Goal: Transaction & Acquisition: Purchase product/service

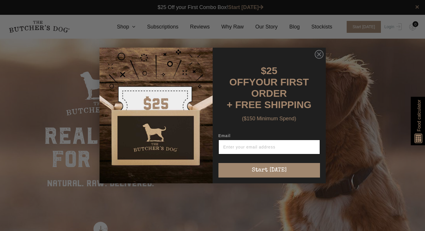
click at [269, 150] on input "Email" at bounding box center [270, 147] width 102 height 15
type input "hayaustin@hotmail.com"
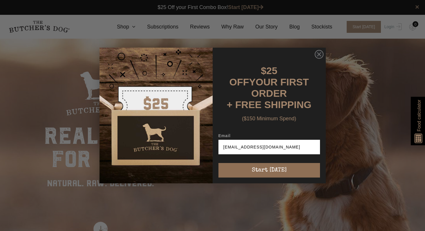
click at [270, 163] on button "Start [DATE]" at bounding box center [270, 170] width 102 height 15
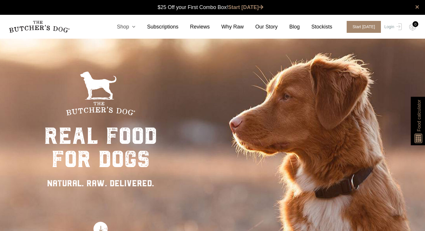
click at [136, 26] on icon at bounding box center [132, 26] width 6 height 5
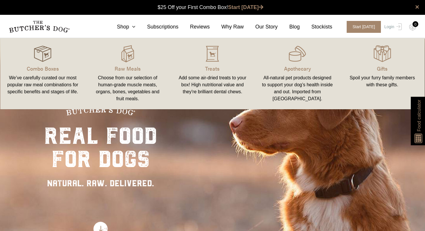
click at [33, 48] on div at bounding box center [42, 53] width 71 height 17
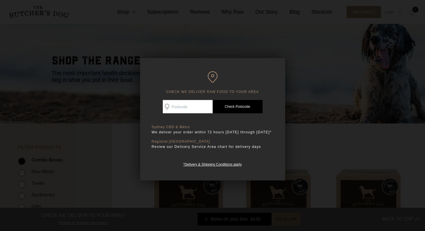
scroll to position [29, 0]
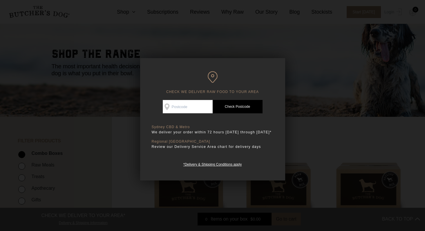
click at [193, 110] on input "Check Availability At" at bounding box center [188, 106] width 50 height 13
type input "2087"
click at [222, 104] on link "Check Postcode" at bounding box center [238, 106] width 50 height 13
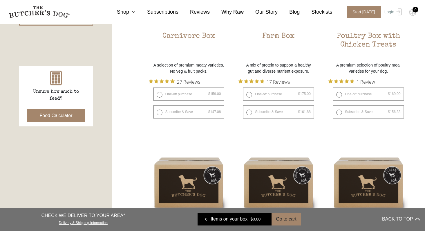
scroll to position [145, 0]
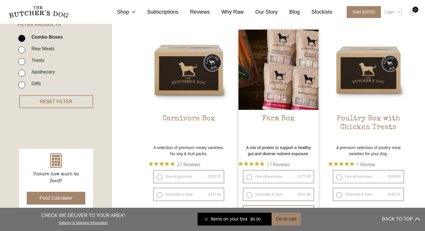
click at [306, 90] on img at bounding box center [279, 70] width 80 height 80
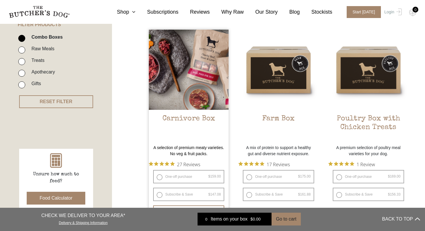
click at [198, 97] on img at bounding box center [189, 70] width 80 height 80
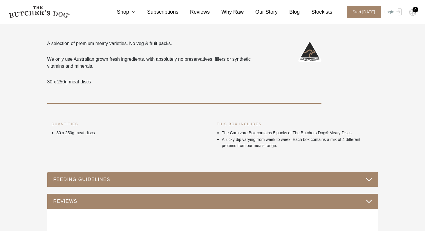
scroll to position [174, 0]
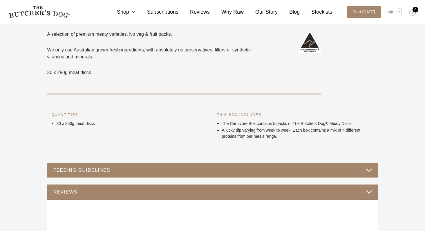
click at [232, 164] on div "FEEDING GUIDELINES" at bounding box center [212, 170] width 331 height 15
click at [220, 174] on button "FEEDING GUIDELINES" at bounding box center [212, 170] width 319 height 8
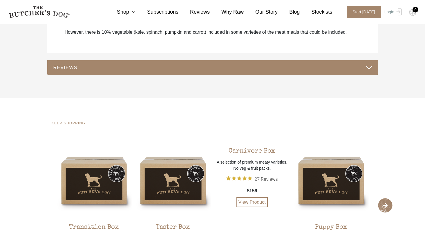
scroll to position [406, 0]
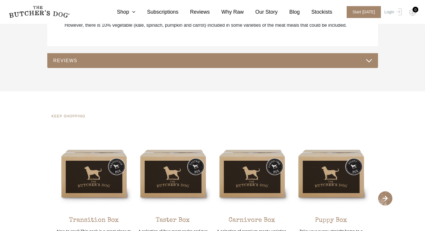
click at [165, 57] on button "REVIEWS" at bounding box center [212, 61] width 319 height 8
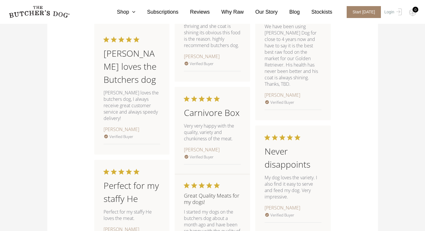
scroll to position [638, 0]
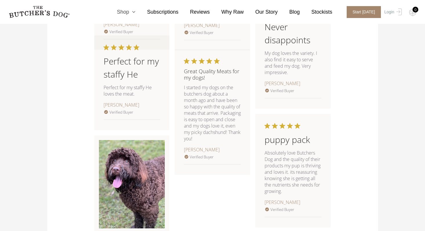
click at [132, 13] on link "Shop" at bounding box center [120, 12] width 30 height 8
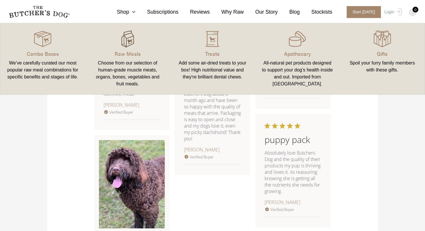
click at [125, 39] on img at bounding box center [127, 38] width 17 height 17
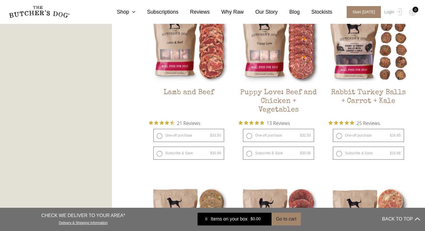
scroll to position [551, 0]
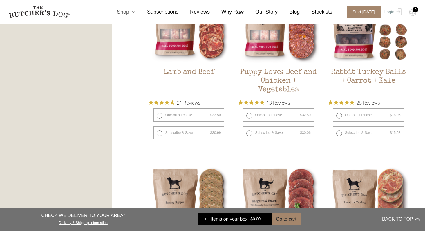
click at [131, 9] on link "Shop" at bounding box center [120, 12] width 30 height 8
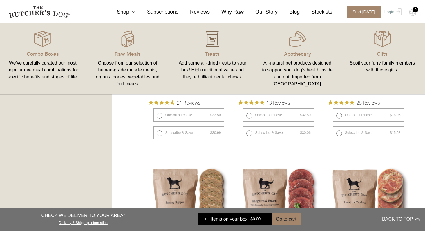
click at [221, 46] on img at bounding box center [212, 38] width 17 height 17
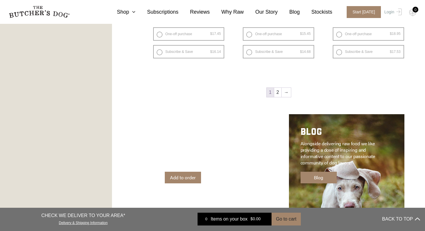
scroll to position [900, 0]
